Goal: Use online tool/utility: Utilize a website feature to perform a specific function

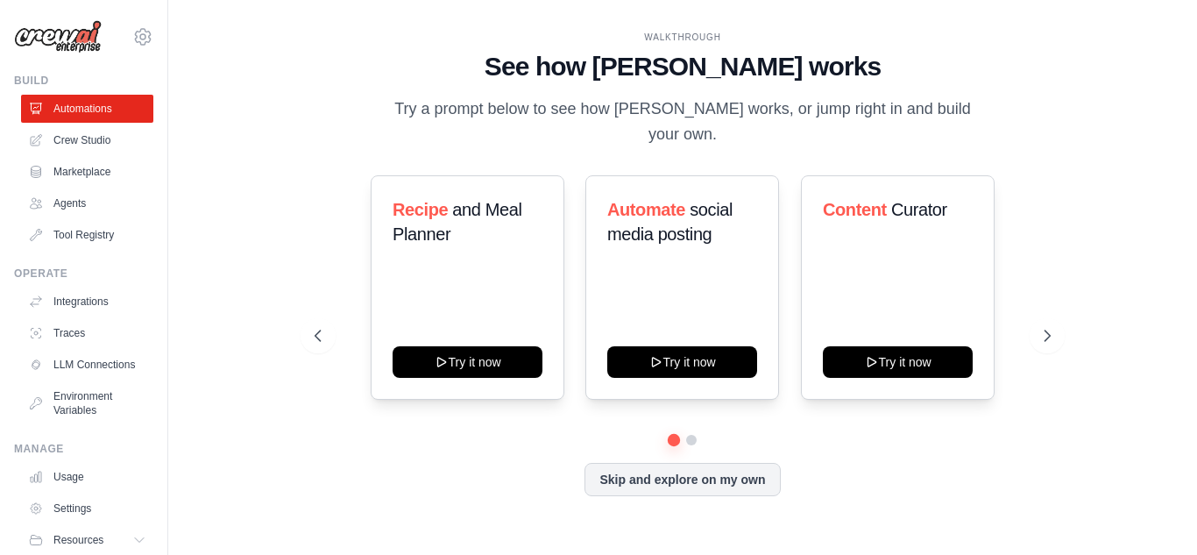
drag, startPoint x: 533, startPoint y: 47, endPoint x: 982, endPoint y: 450, distance: 603.2
click at [982, 450] on div "WALKTHROUGH See how [PERSON_NAME] works Try a prompt below to see how [PERSON_N…" at bounding box center [683, 278] width 778 height 494
copy div "WALKTHROUGH See how [PERSON_NAME] works Try a prompt below to see how [PERSON_N…"
click at [356, 125] on div "WALKTHROUGH See how [PERSON_NAME] works Try a prompt below to see how [PERSON_N…" at bounding box center [683, 89] width 736 height 117
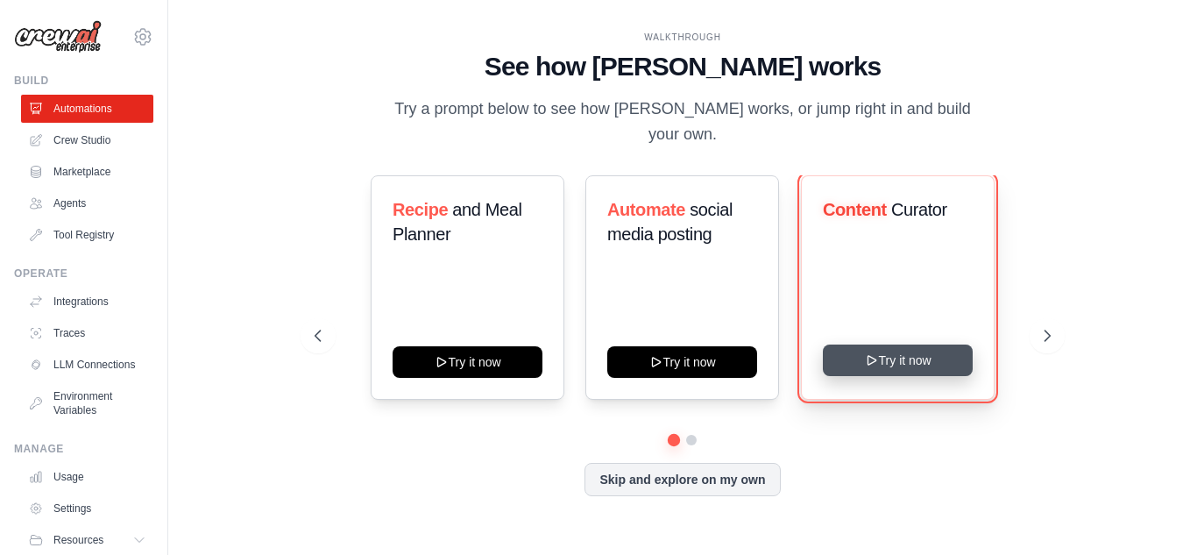
click at [830, 348] on button "Try it now" at bounding box center [898, 360] width 150 height 32
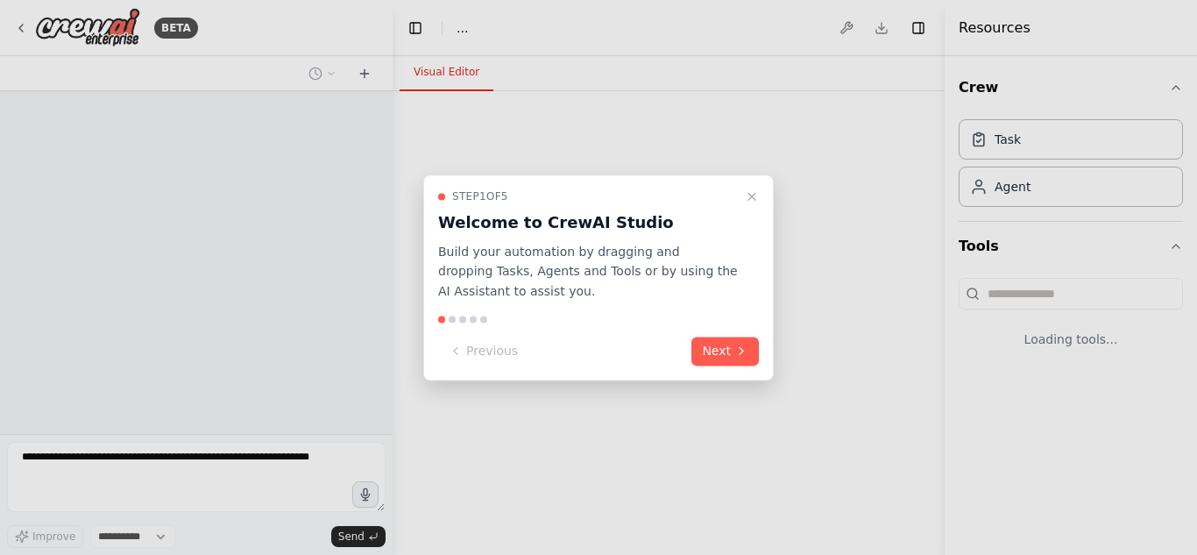
select select "****"
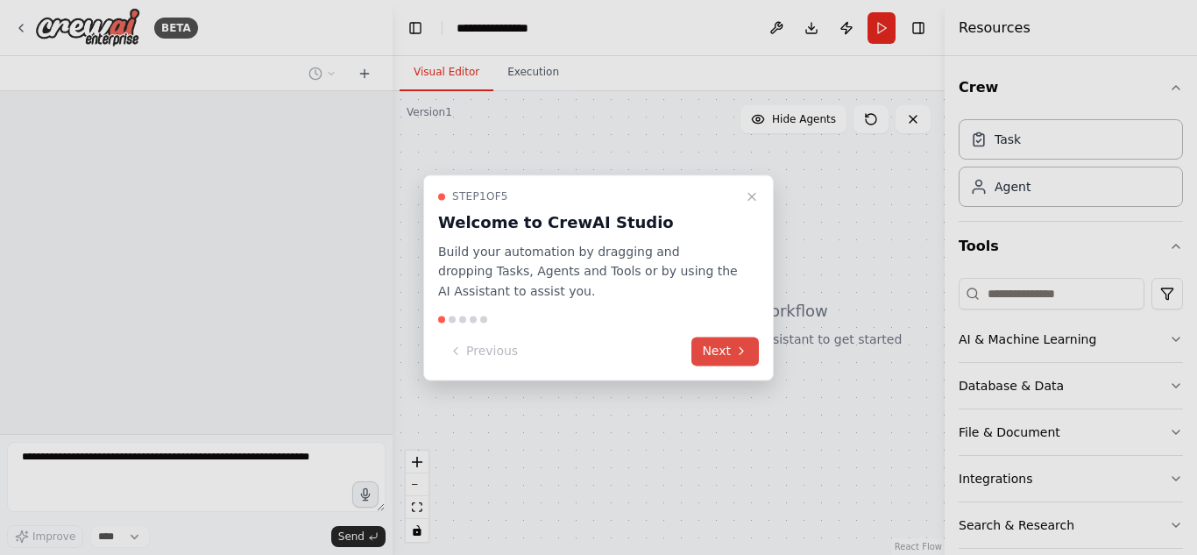
click at [754, 350] on button "Next" at bounding box center [724, 350] width 67 height 29
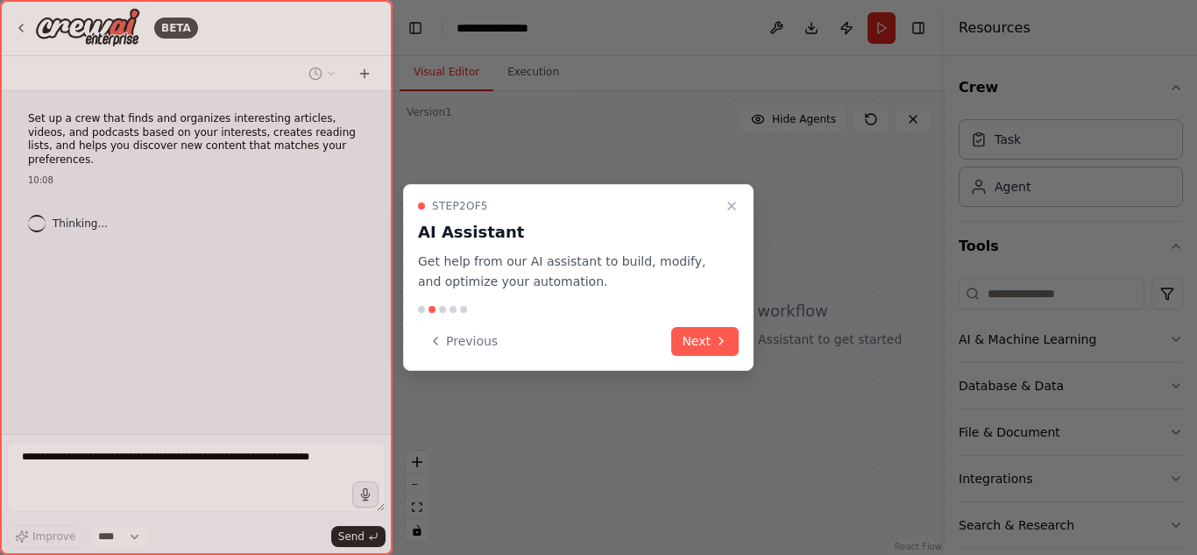
click at [734, 360] on div "Step 2 of 5 AI Assistant Get help from our AI assistant to build, modify, and o…" at bounding box center [578, 277] width 351 height 187
click at [728, 353] on button "Next" at bounding box center [704, 341] width 67 height 29
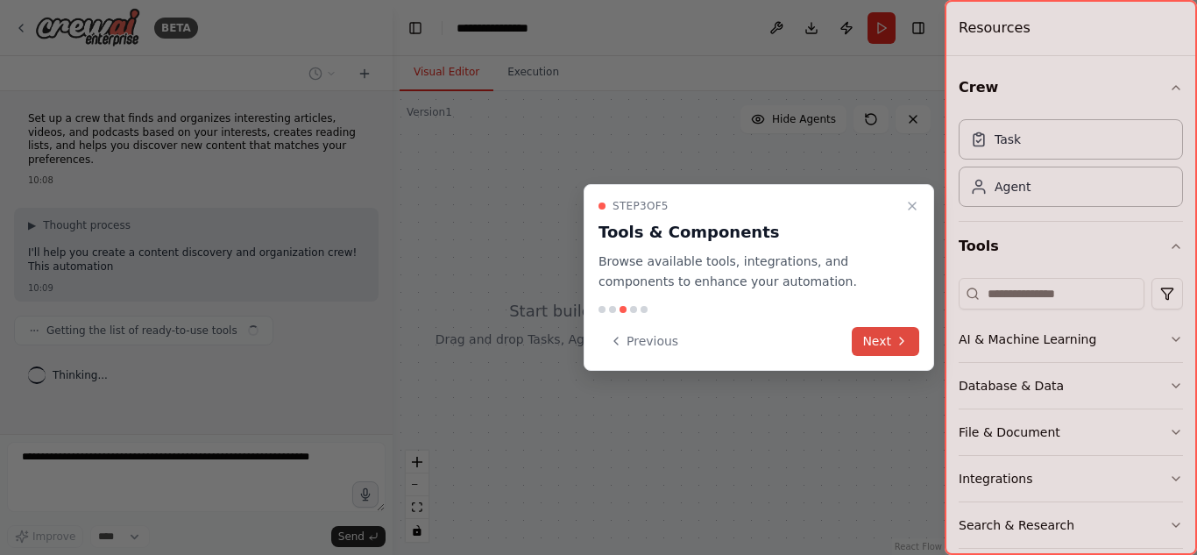
click at [865, 338] on button "Next" at bounding box center [885, 341] width 67 height 29
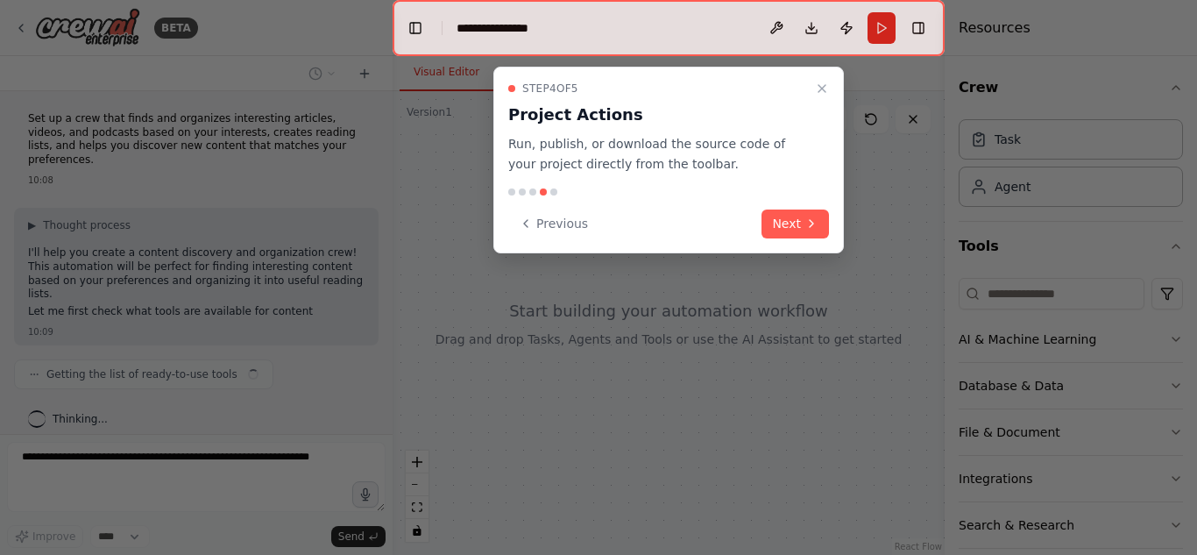
scroll to position [1, 0]
click at [799, 229] on button "Next" at bounding box center [794, 223] width 67 height 29
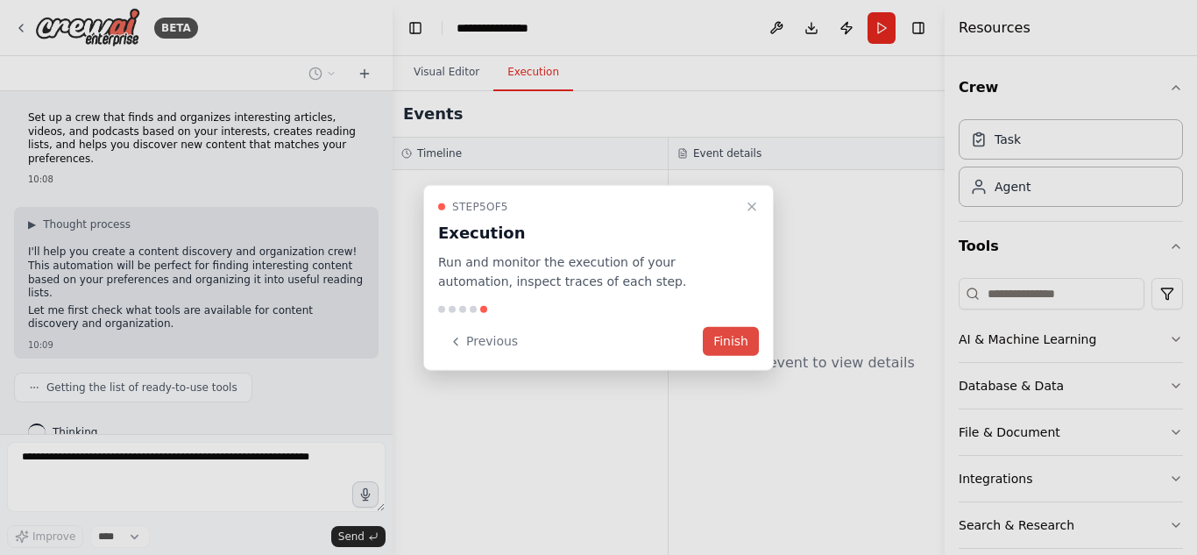
click at [738, 344] on button "Finish" at bounding box center [731, 341] width 56 height 29
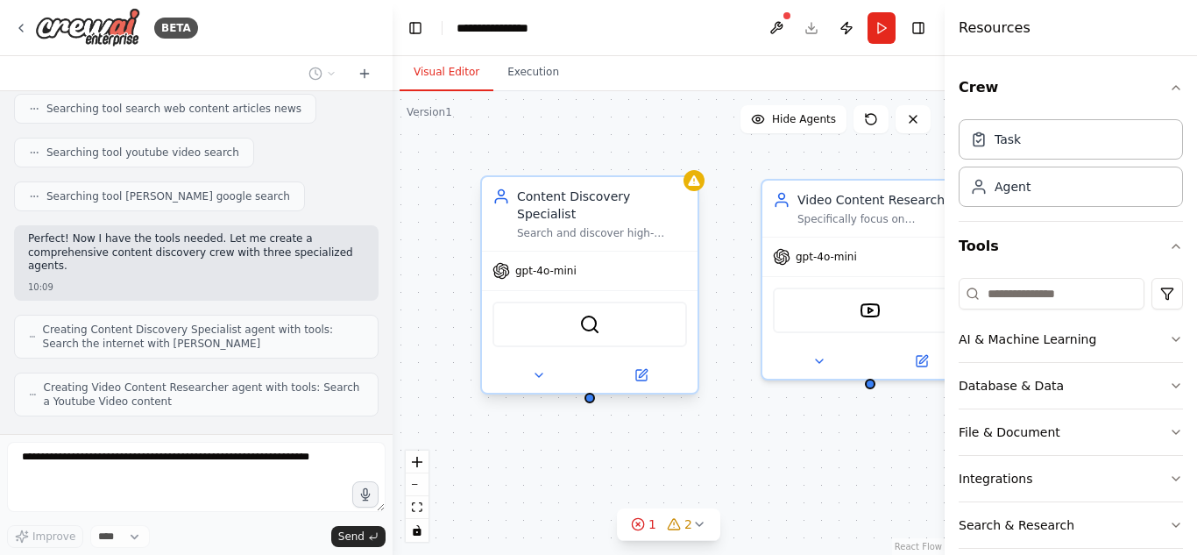
scroll to position [457, 0]
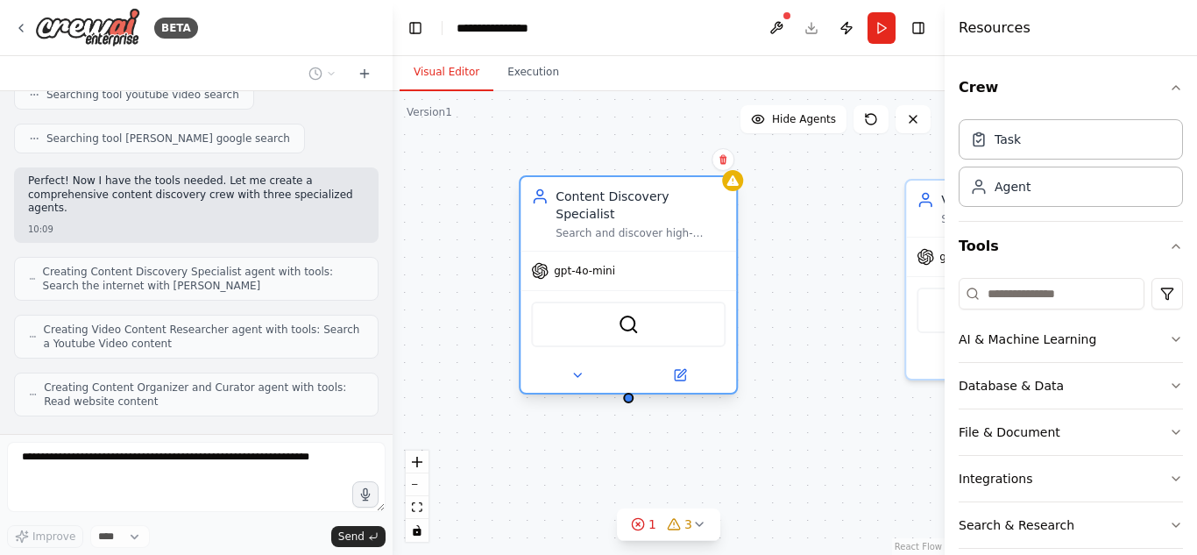
drag, startPoint x: 572, startPoint y: 319, endPoint x: 603, endPoint y: 317, distance: 30.7
click at [603, 317] on div "SerperDevTool" at bounding box center [628, 324] width 195 height 46
click at [776, 278] on div "Content Discovery Specialist Search and discover high-quality articles, videos,…" at bounding box center [669, 323] width 552 height 464
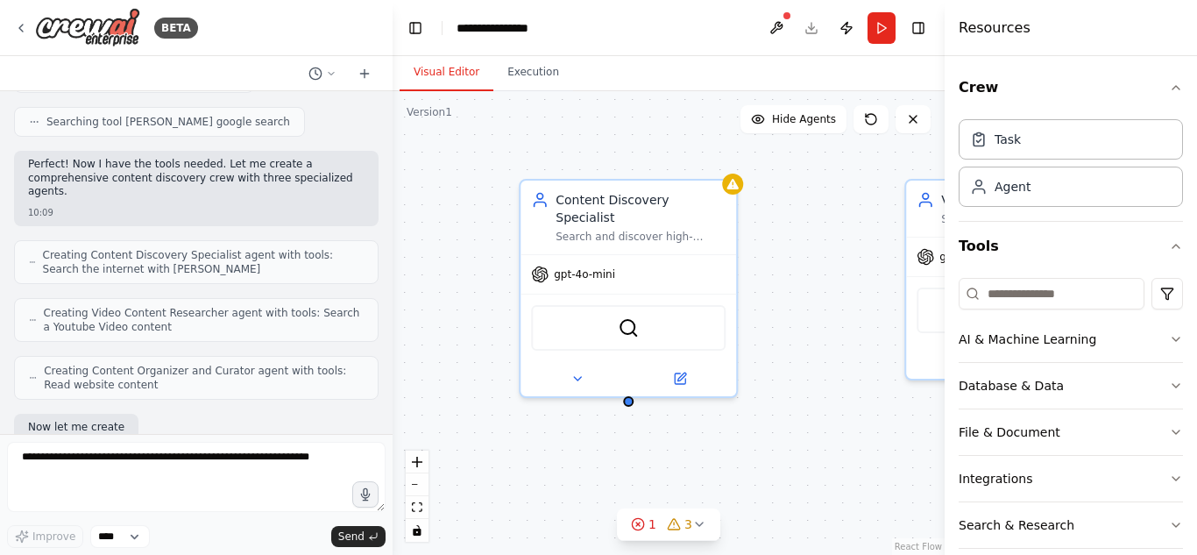
scroll to position [563, 0]
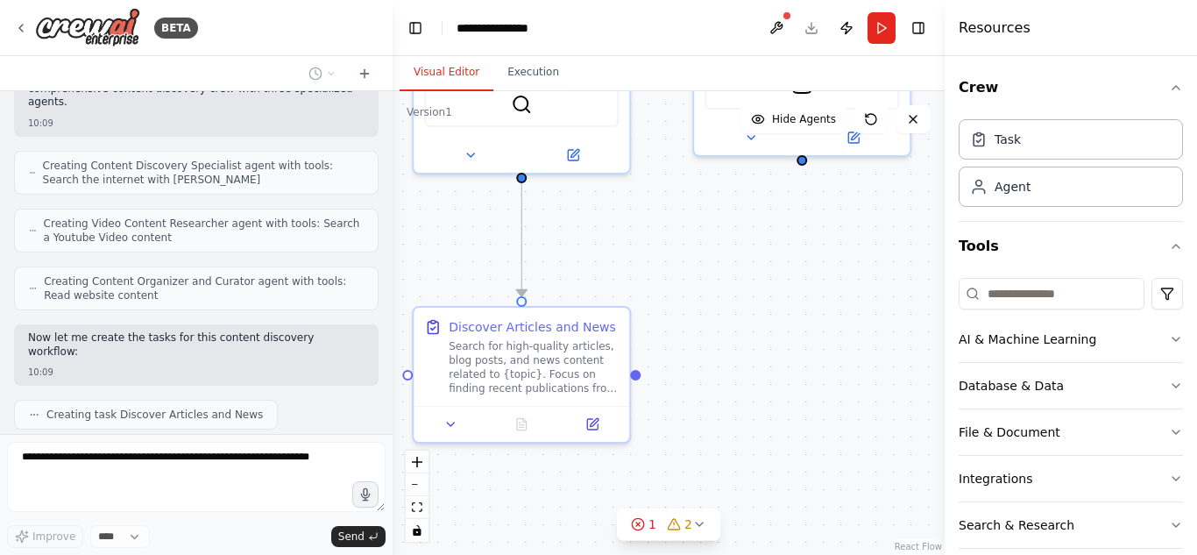
drag, startPoint x: 784, startPoint y: 482, endPoint x: 449, endPoint y: 290, distance: 386.6
click at [449, 290] on div ".deletable-edge-delete-btn { width: 20px; height: 20px; border: 0px solid #ffff…" at bounding box center [669, 323] width 552 height 464
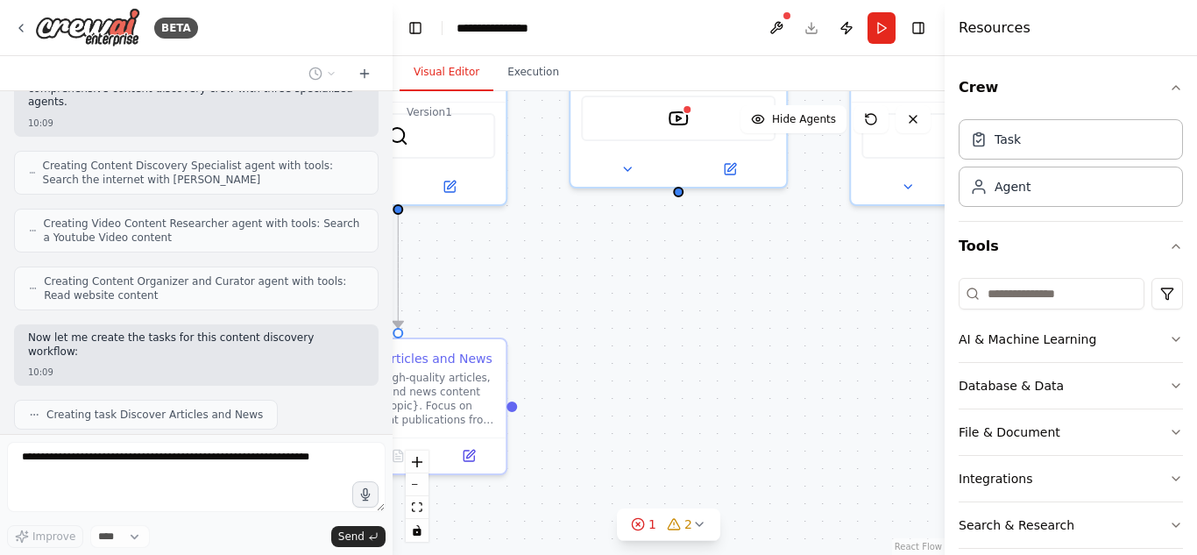
scroll to position [606, 0]
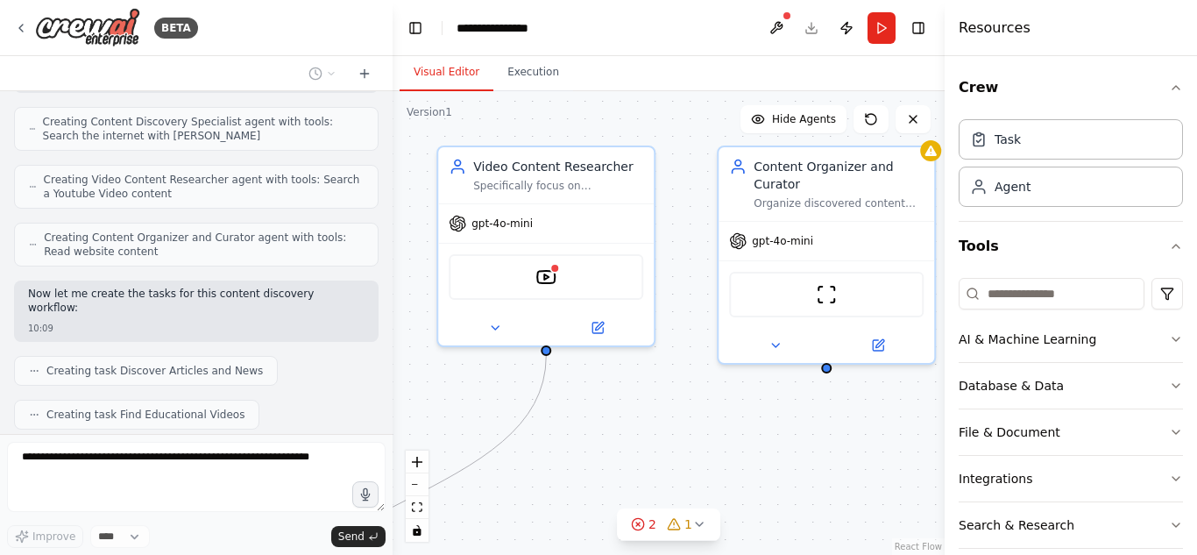
drag, startPoint x: 839, startPoint y: 329, endPoint x: 706, endPoint y: 487, distance: 206.4
click at [706, 487] on div ".deletable-edge-delete-btn { width: 20px; height: 20px; border: 0px solid #ffff…" at bounding box center [669, 323] width 552 height 464
click at [508, 271] on div "YoutubeVideoSearchTool" at bounding box center [545, 273] width 195 height 46
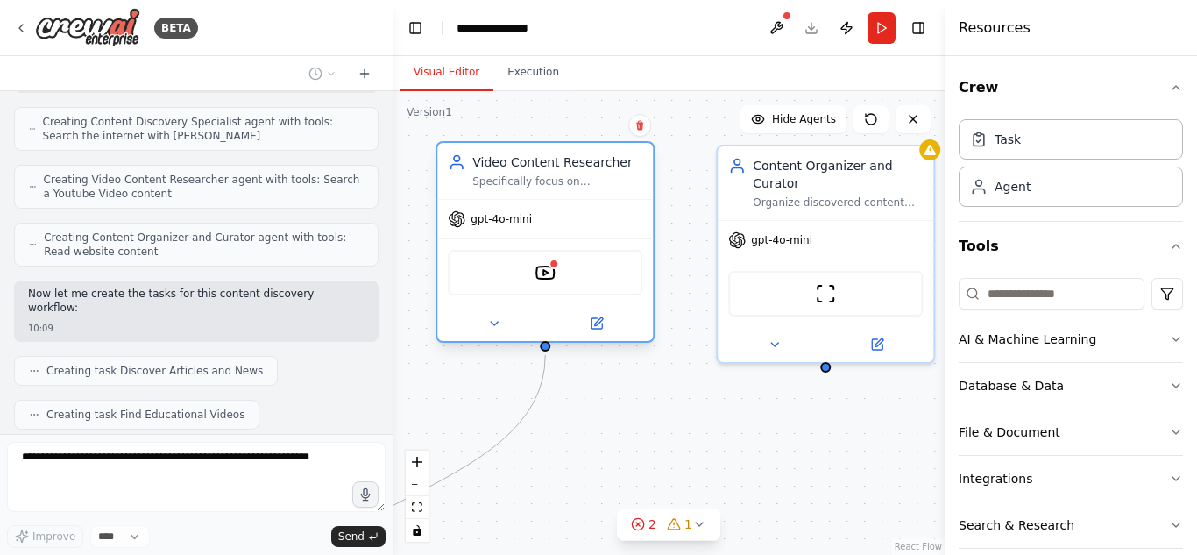
click at [568, 281] on div "YoutubeVideoSearchTool" at bounding box center [545, 273] width 195 height 46
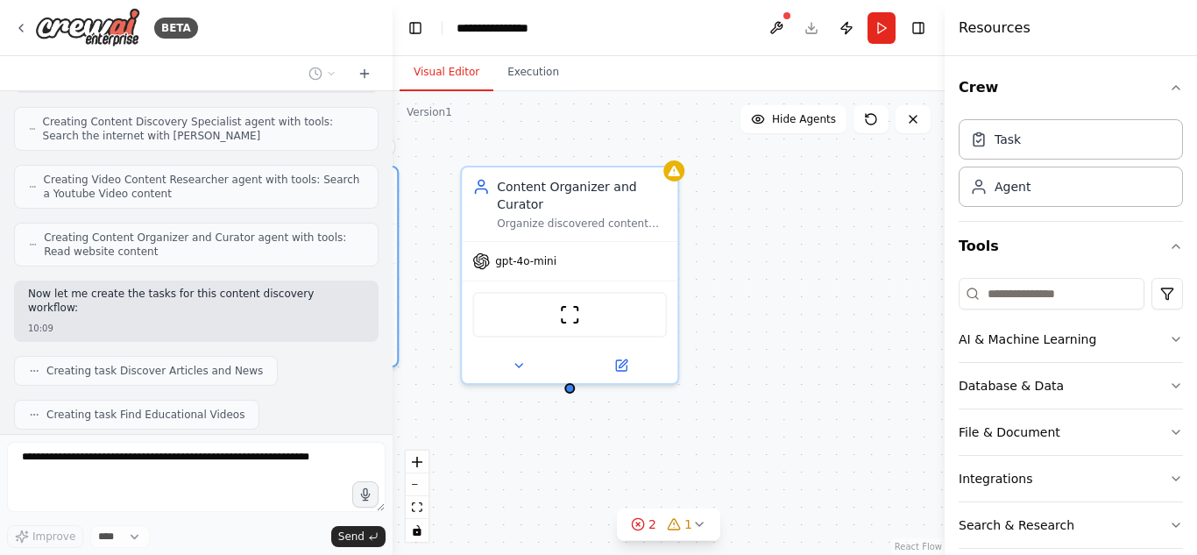
drag, startPoint x: 819, startPoint y: 402, endPoint x: 564, endPoint y: 423, distance: 255.9
click at [564, 423] on div ".deletable-edge-delete-btn { width: 20px; height: 20px; border: 0px solid #ffff…" at bounding box center [669, 323] width 552 height 464
click at [662, 312] on div "ScrapeWebsiteTool" at bounding box center [570, 311] width 195 height 46
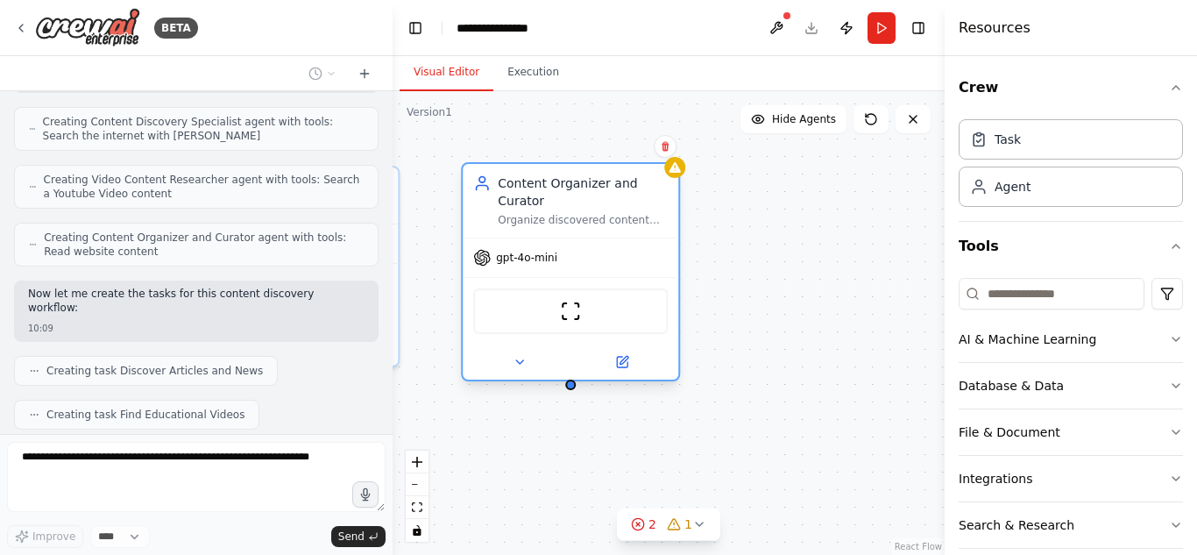
click at [566, 392] on div ".deletable-edge-delete-btn { width: 20px; height: 20px; border: 0px solid #ffff…" at bounding box center [669, 323] width 552 height 464
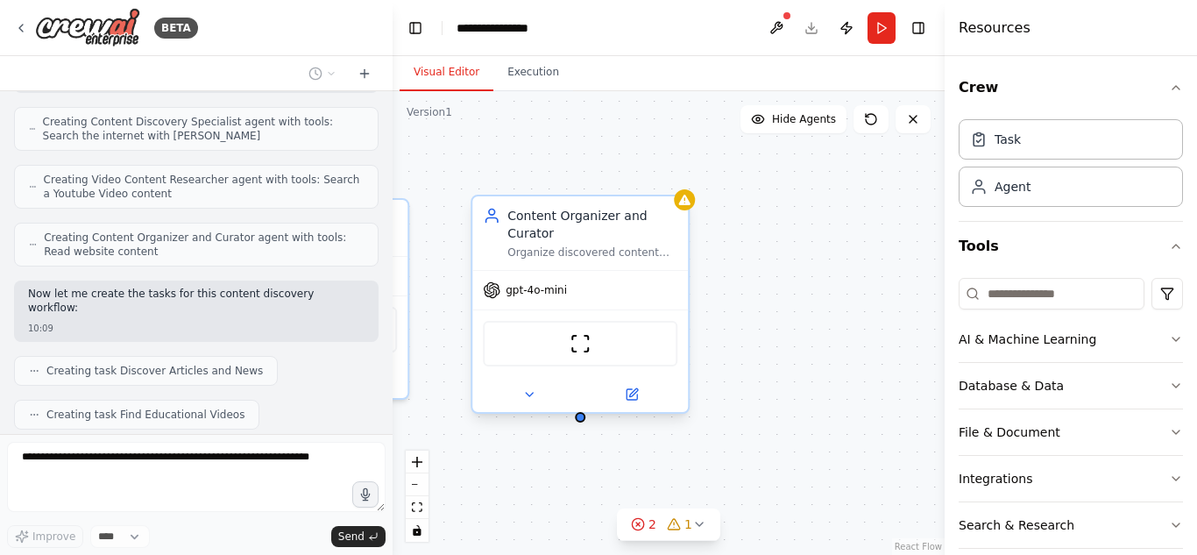
drag, startPoint x: 566, startPoint y: 392, endPoint x: 566, endPoint y: 415, distance: 23.7
click at [566, 415] on div ".deletable-edge-delete-btn { width: 20px; height: 20px; border: 0px solid #ffff…" at bounding box center [669, 323] width 552 height 464
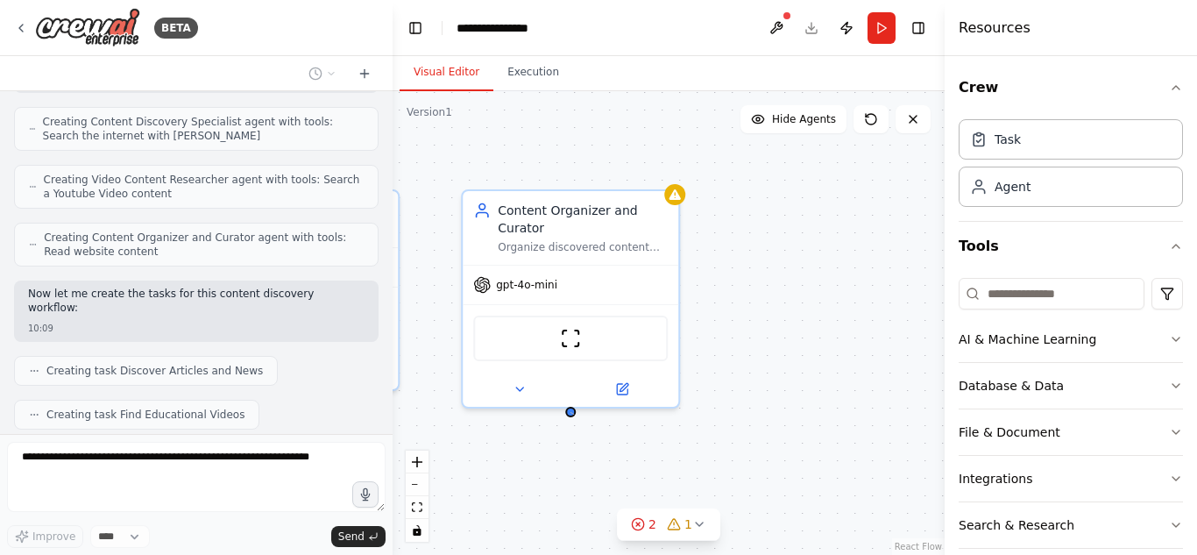
click at [574, 414] on div ".deletable-edge-delete-btn { width: 20px; height: 20px; border: 0px solid #ffff…" at bounding box center [669, 323] width 552 height 464
click at [574, 424] on div ".deletable-edge-delete-btn { width: 20px; height: 20px; border: 0px solid #ffff…" at bounding box center [669, 323] width 552 height 464
click at [567, 415] on div ".deletable-edge-delete-btn { width: 20px; height: 20px; border: 0px solid #ffff…" at bounding box center [669, 323] width 552 height 464
click at [875, 228] on div ".deletable-edge-delete-btn { width: 20px; height: 20px; border: 0px solid #ffff…" at bounding box center [669, 323] width 552 height 464
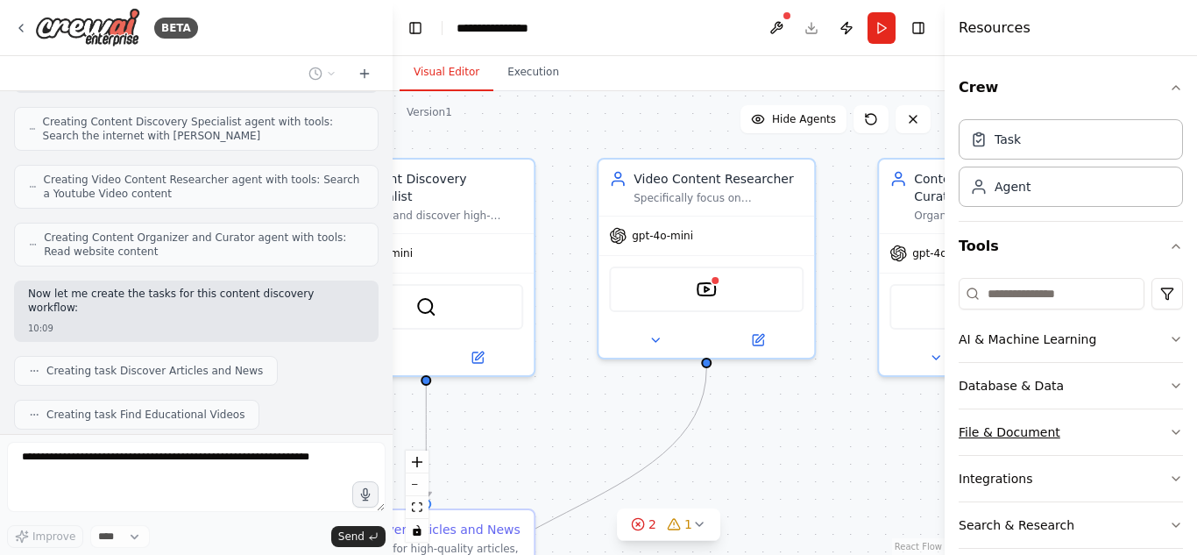
drag, startPoint x: 540, startPoint y: 448, endPoint x: 982, endPoint y: 414, distance: 443.8
click at [982, 414] on div "BETA Set up a crew that finds and organizes interesting articles, videos, and p…" at bounding box center [598, 277] width 1197 height 555
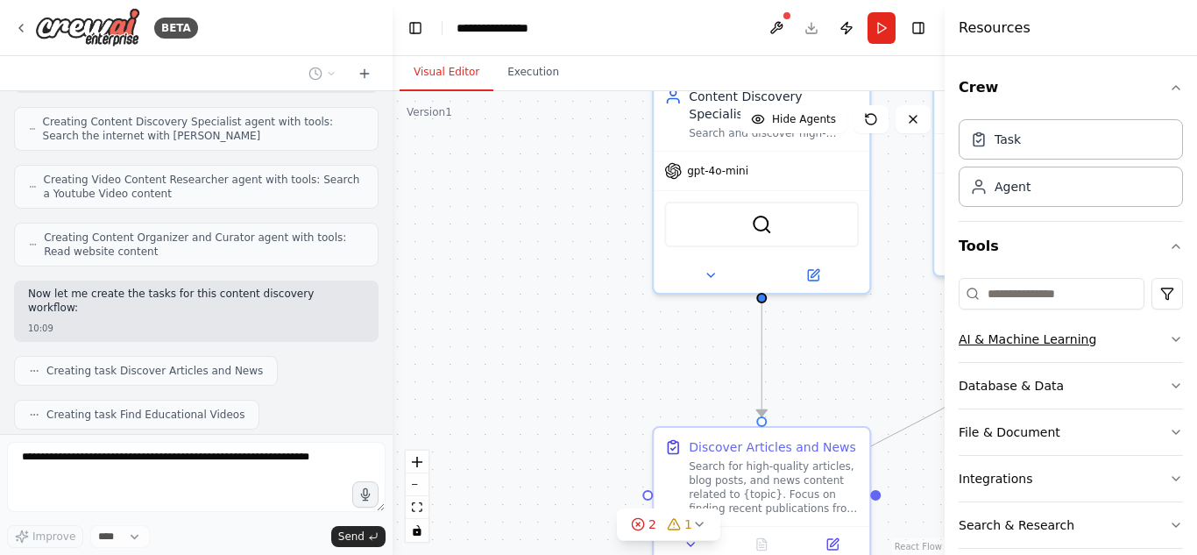
drag, startPoint x: 759, startPoint y: 414, endPoint x: 1071, endPoint y: 329, distance: 323.1
click at [1071, 329] on div "BETA Set up a crew that finds and organizes interesting articles, videos, and p…" at bounding box center [598, 277] width 1197 height 555
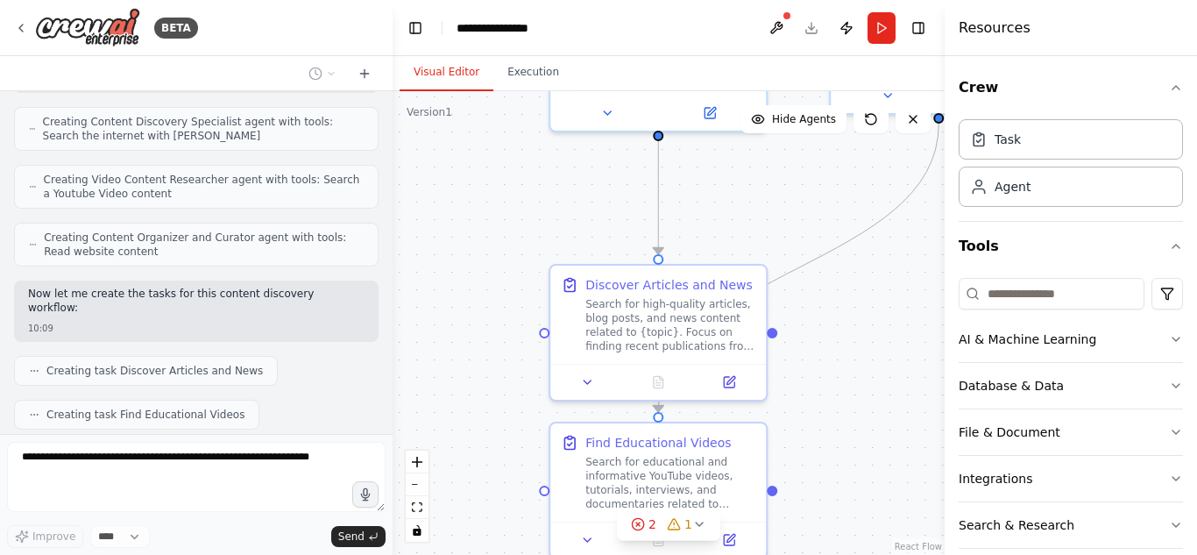
drag, startPoint x: 600, startPoint y: 371, endPoint x: 475, endPoint y: 174, distance: 232.9
click at [475, 174] on div ".deletable-edge-delete-btn { width: 20px; height: 20px; border: 0px solid #ffff…" at bounding box center [669, 323] width 552 height 464
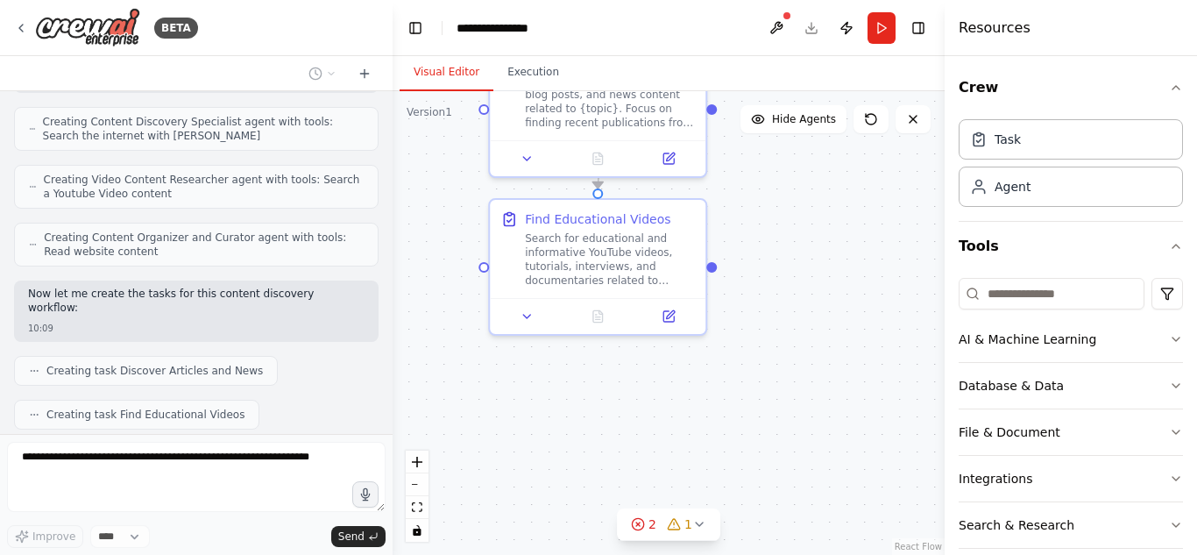
drag, startPoint x: 913, startPoint y: 358, endPoint x: 872, endPoint y: 164, distance: 198.0
click at [872, 164] on div ".deletable-edge-delete-btn { width: 20px; height: 20px; border: 0px solid #ffff…" at bounding box center [669, 323] width 552 height 464
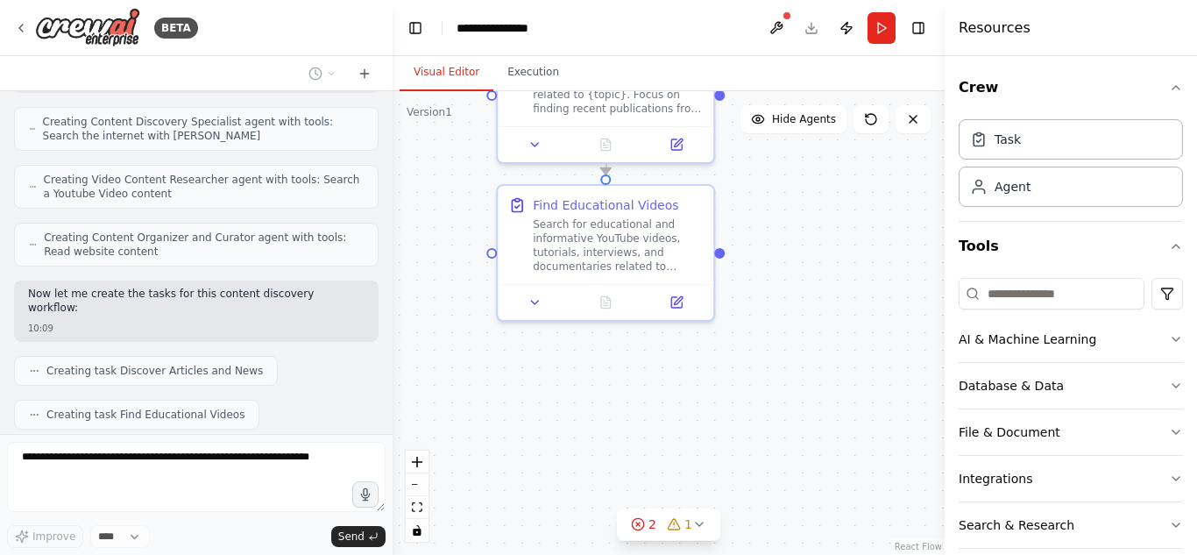
drag, startPoint x: 772, startPoint y: 331, endPoint x: 783, endPoint y: 324, distance: 12.6
click at [783, 324] on div ".deletable-edge-delete-btn { width: 20px; height: 20px; border: 0px solid #ffff…" at bounding box center [669, 323] width 552 height 464
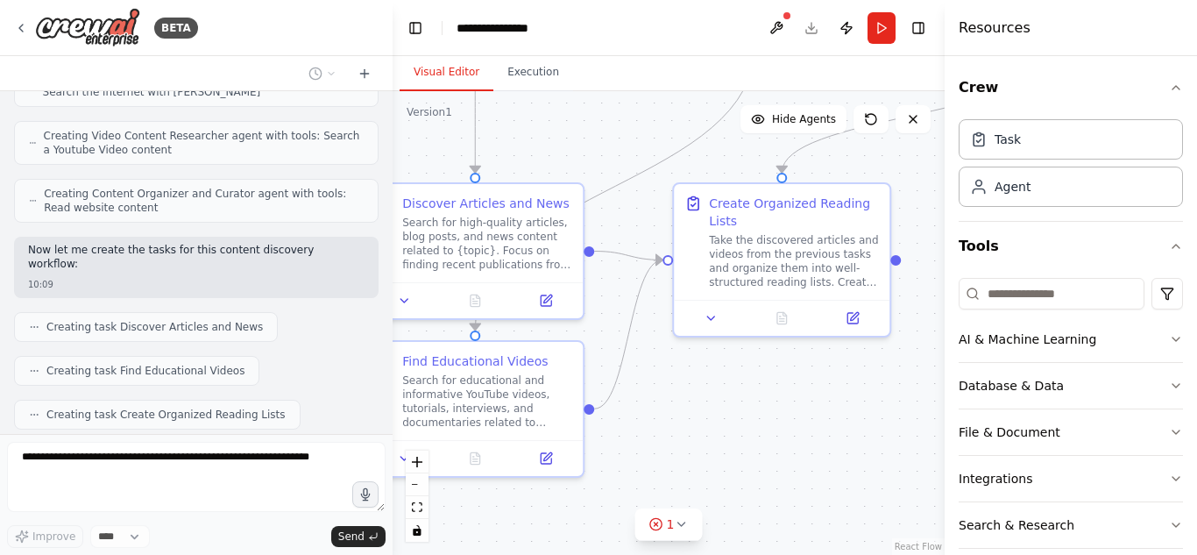
drag, startPoint x: 804, startPoint y: 234, endPoint x: 681, endPoint y: 390, distance: 199.0
click at [681, 390] on div ".deletable-edge-delete-btn { width: 20px; height: 20px; border: 0px solid #ffff…" at bounding box center [669, 323] width 552 height 464
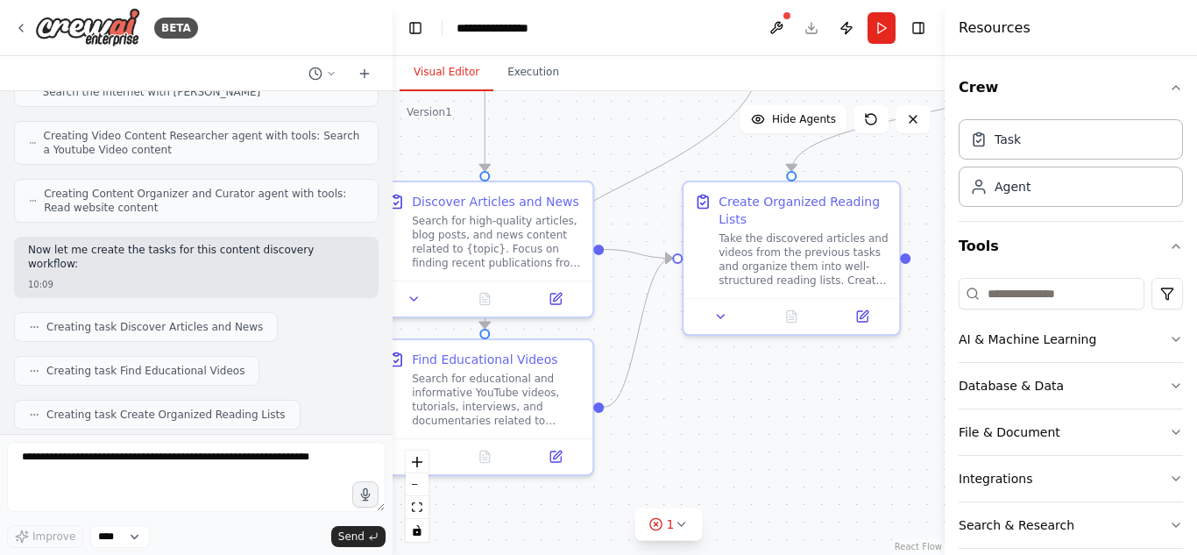
scroll to position [755, 0]
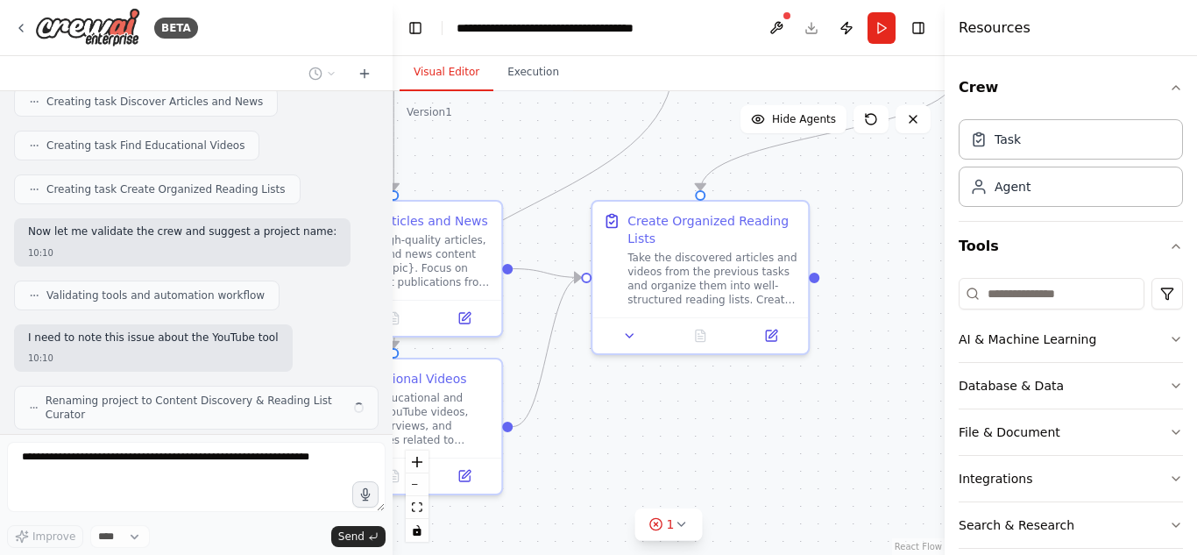
drag, startPoint x: 655, startPoint y: 439, endPoint x: 564, endPoint y: 458, distance: 93.2
click at [564, 458] on div ".deletable-edge-delete-btn { width: 20px; height: 20px; border: 0px solid #ffff…" at bounding box center [669, 323] width 552 height 464
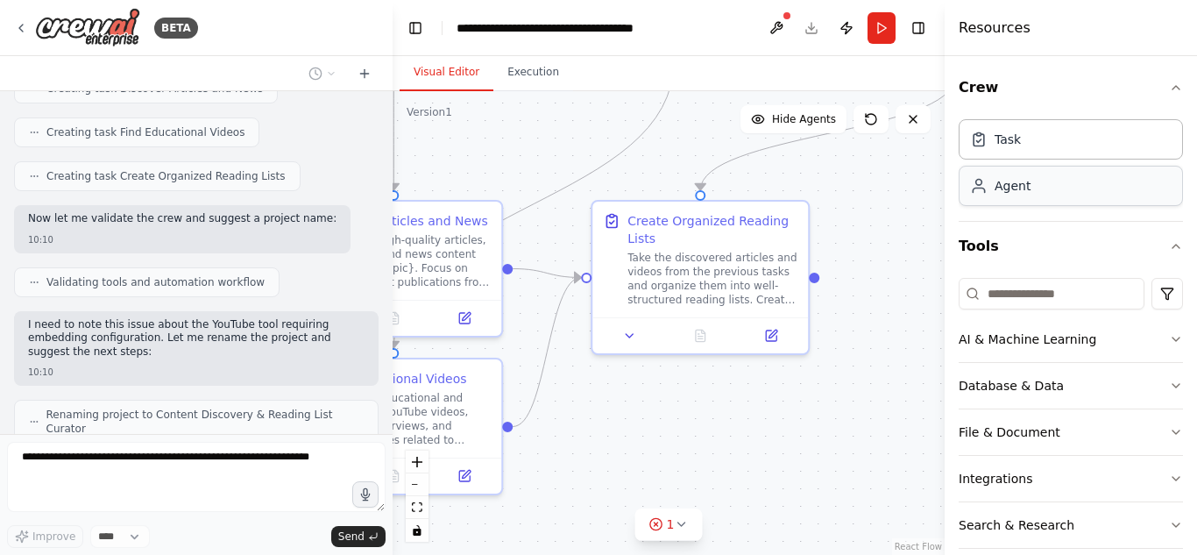
scroll to position [903, 0]
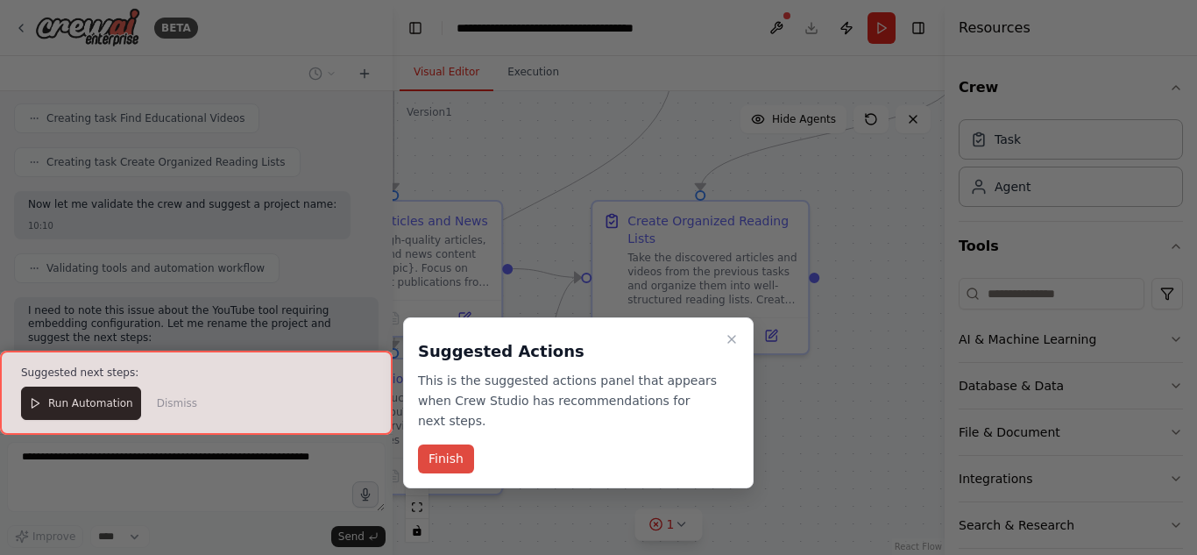
click at [442, 452] on button "Finish" at bounding box center [446, 458] width 56 height 29
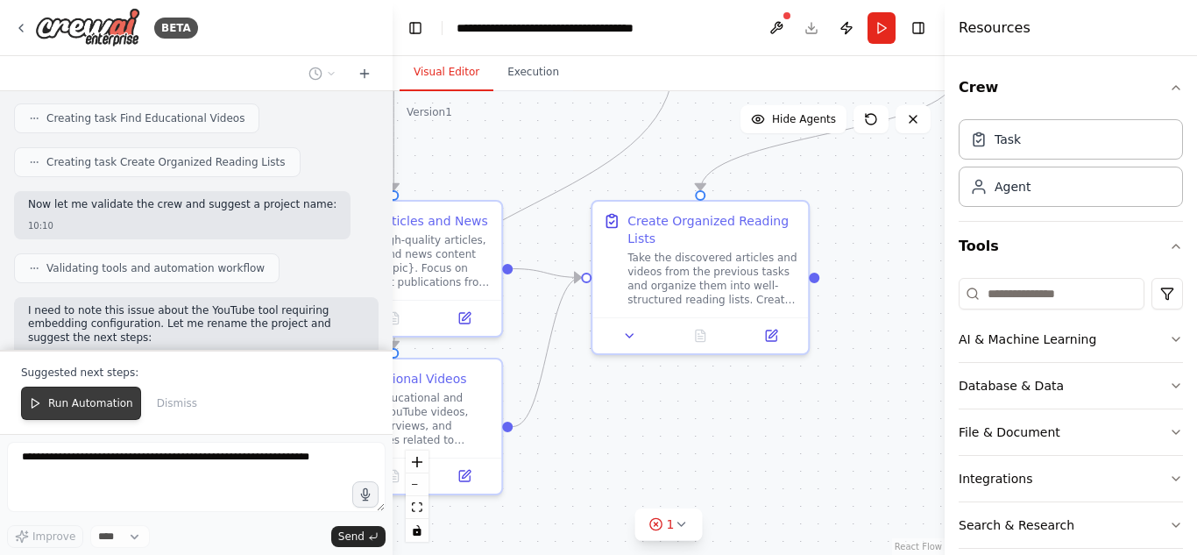
click at [27, 405] on button "Run Automation" at bounding box center [81, 402] width 120 height 33
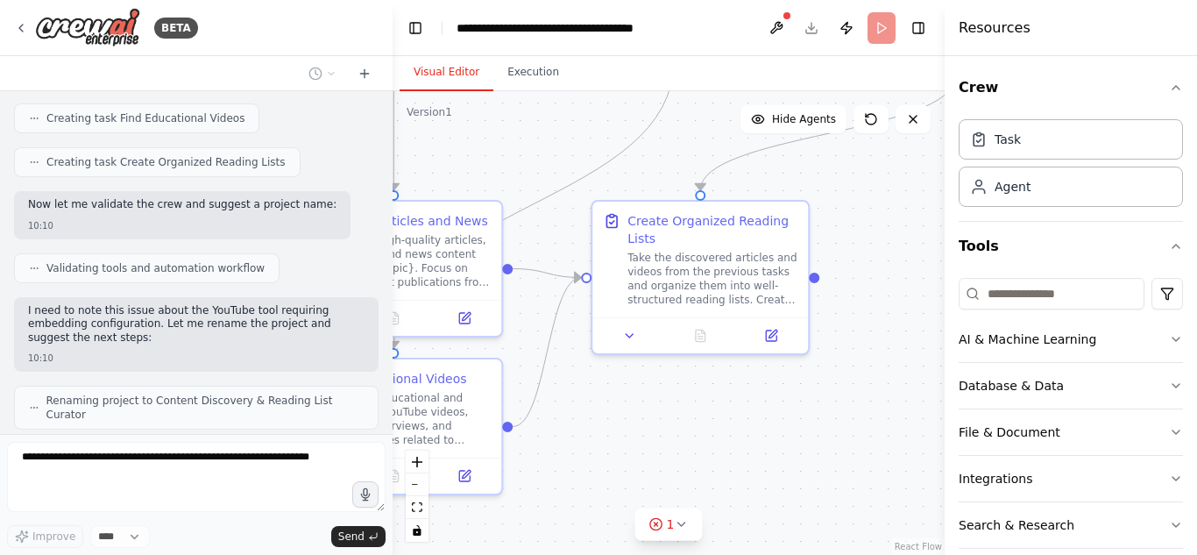
scroll to position [889, 0]
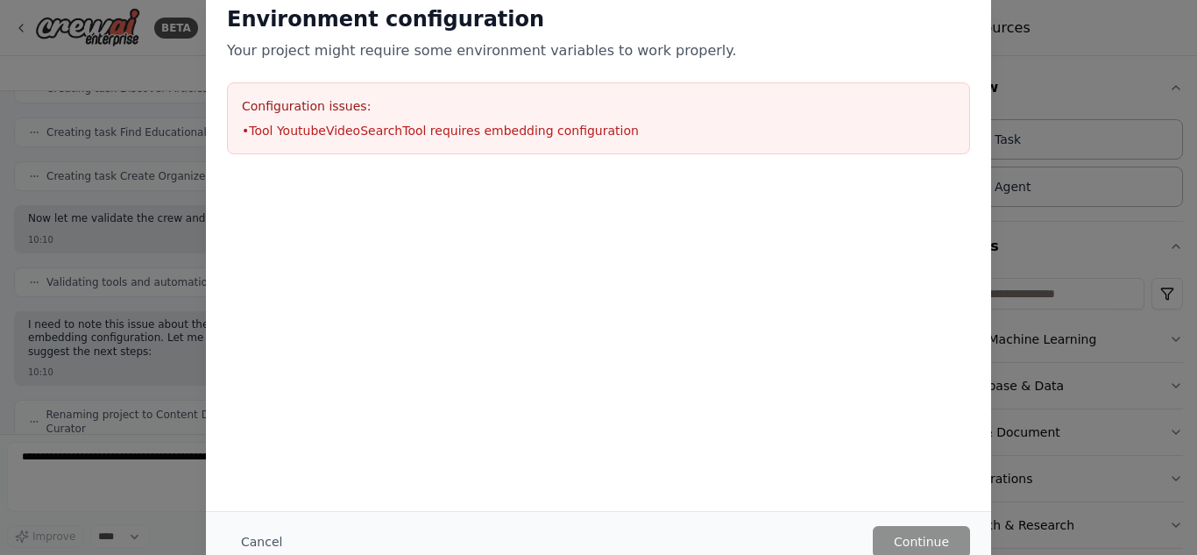
drag, startPoint x: 732, startPoint y: 393, endPoint x: 913, endPoint y: 382, distance: 181.7
click at [913, 382] on main "**********" at bounding box center [669, 277] width 552 height 555
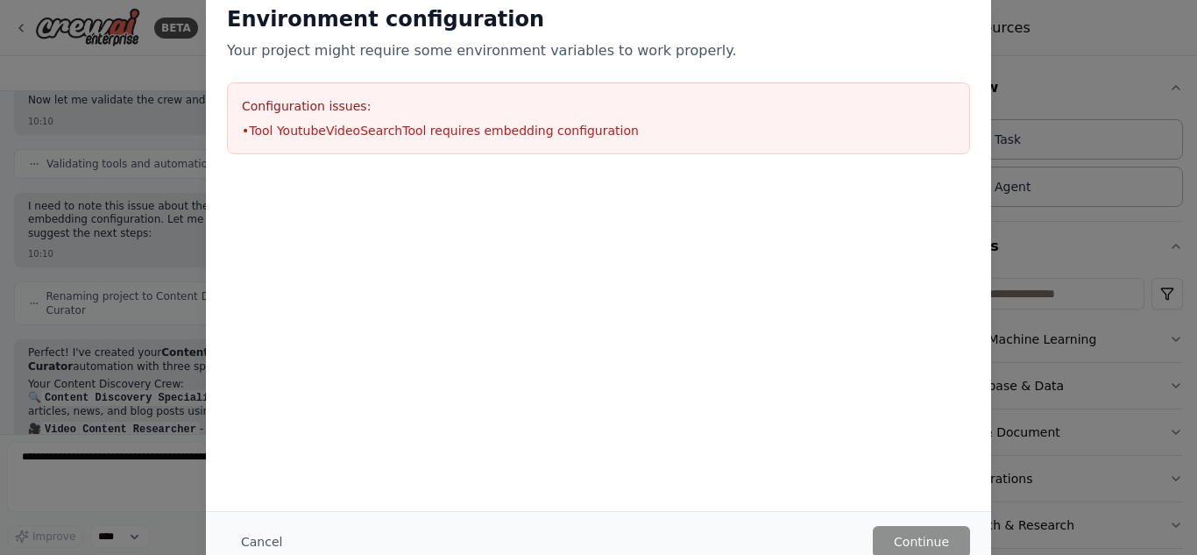
click at [1047, 159] on div "Environment configuration Your project might require some environment variables…" at bounding box center [598, 277] width 1197 height 555
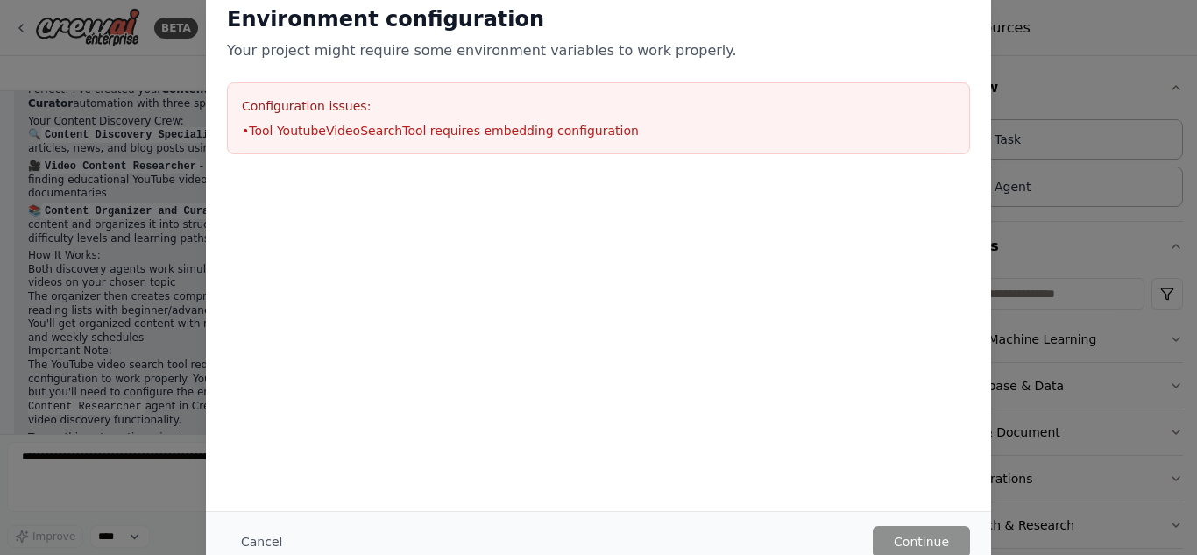
scroll to position [1283, 0]
click at [938, 65] on div "Environment configuration Your project might require some environment variables…" at bounding box center [598, 79] width 785 height 191
click at [855, 195] on div at bounding box center [598, 185] width 785 height 21
click at [840, 55] on p "Your project might require some environment variables to work properly." at bounding box center [598, 50] width 743 height 21
click at [539, 122] on li "• Tool YoutubeVideoSearchTool requires embedding configuration" at bounding box center [598, 131] width 713 height 18
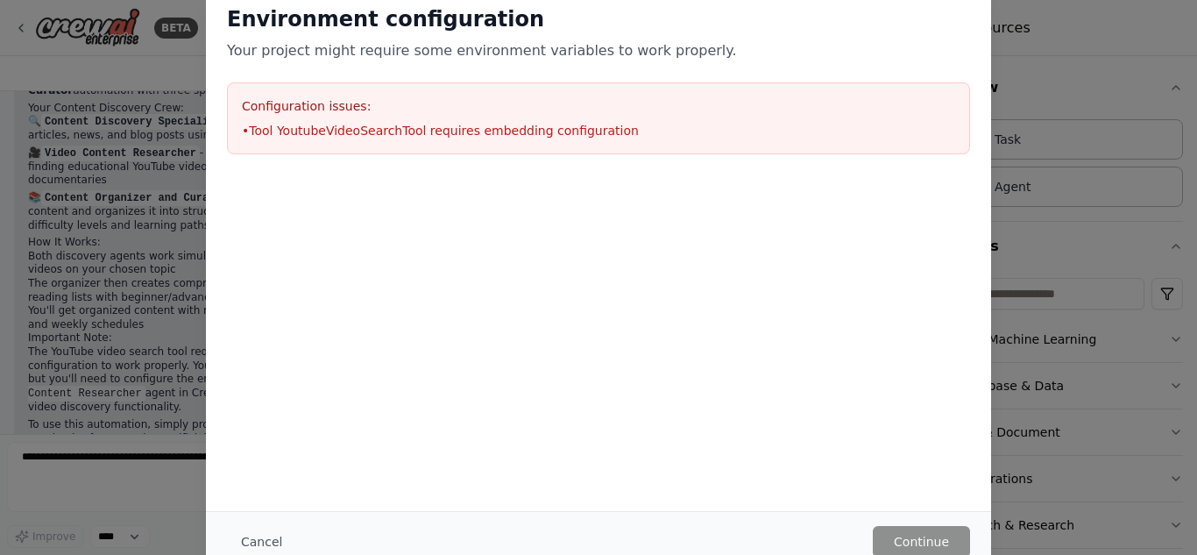
click at [11, 279] on div "Environment configuration Your project might require some environment variables…" at bounding box center [598, 277] width 1197 height 555
drag, startPoint x: 11, startPoint y: 279, endPoint x: 133, endPoint y: 386, distance: 162.7
click at [133, 386] on div "Environment configuration Your project might require some environment variables…" at bounding box center [598, 277] width 1197 height 555
